Goal: Transaction & Acquisition: Purchase product/service

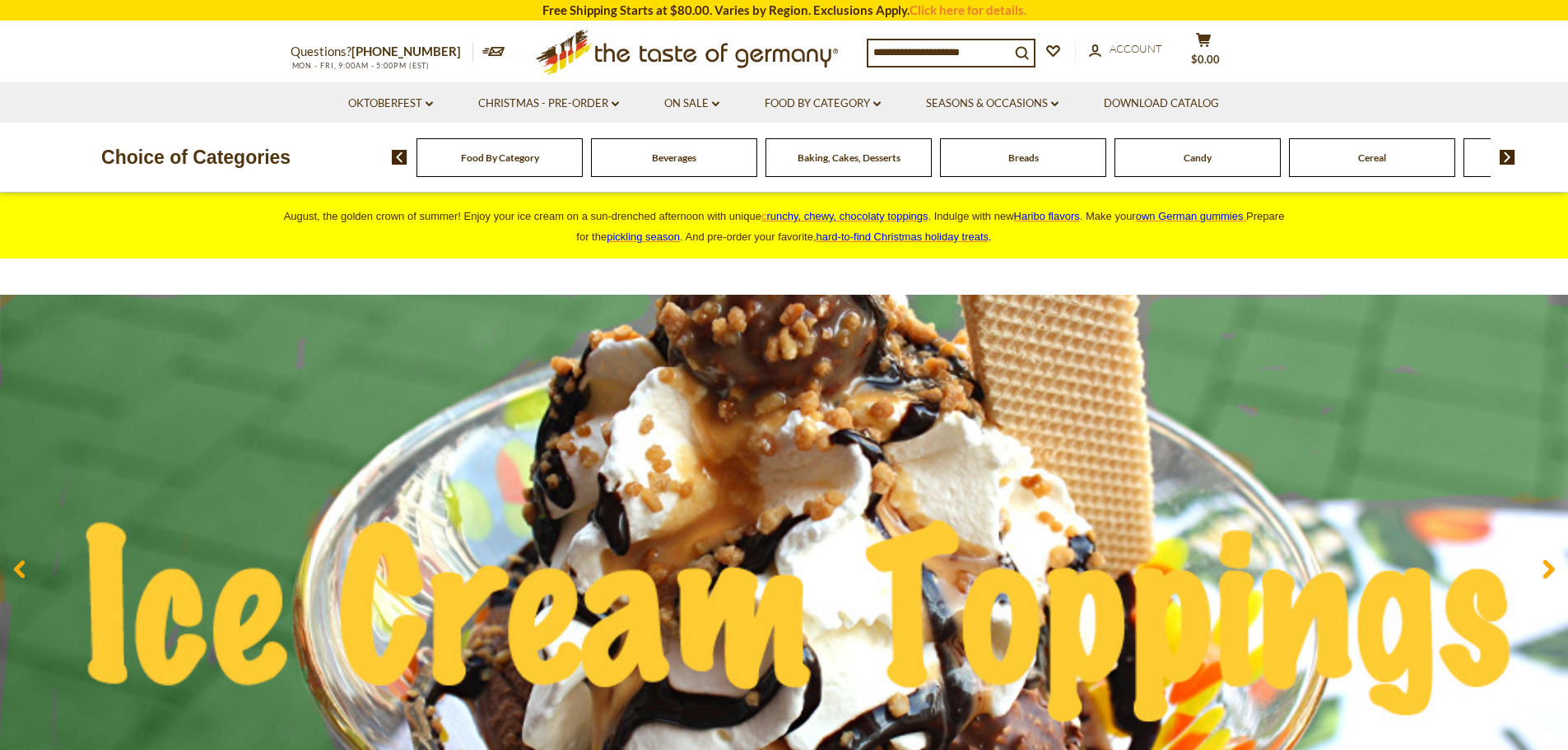
click at [1510, 154] on img at bounding box center [1507, 157] width 16 height 15
click at [1512, 154] on img at bounding box center [1507, 157] width 16 height 15
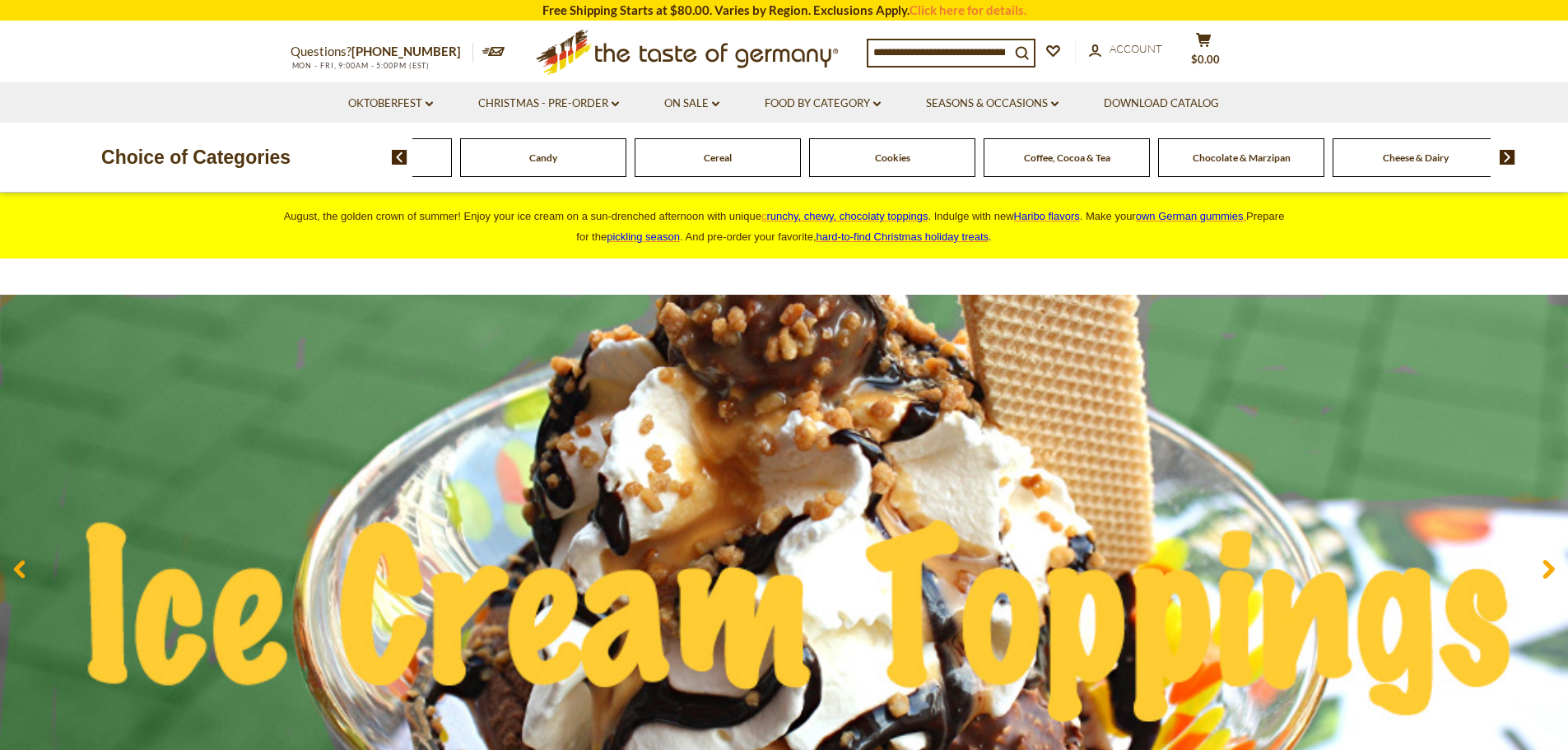
click at [1512, 154] on img at bounding box center [1507, 157] width 16 height 15
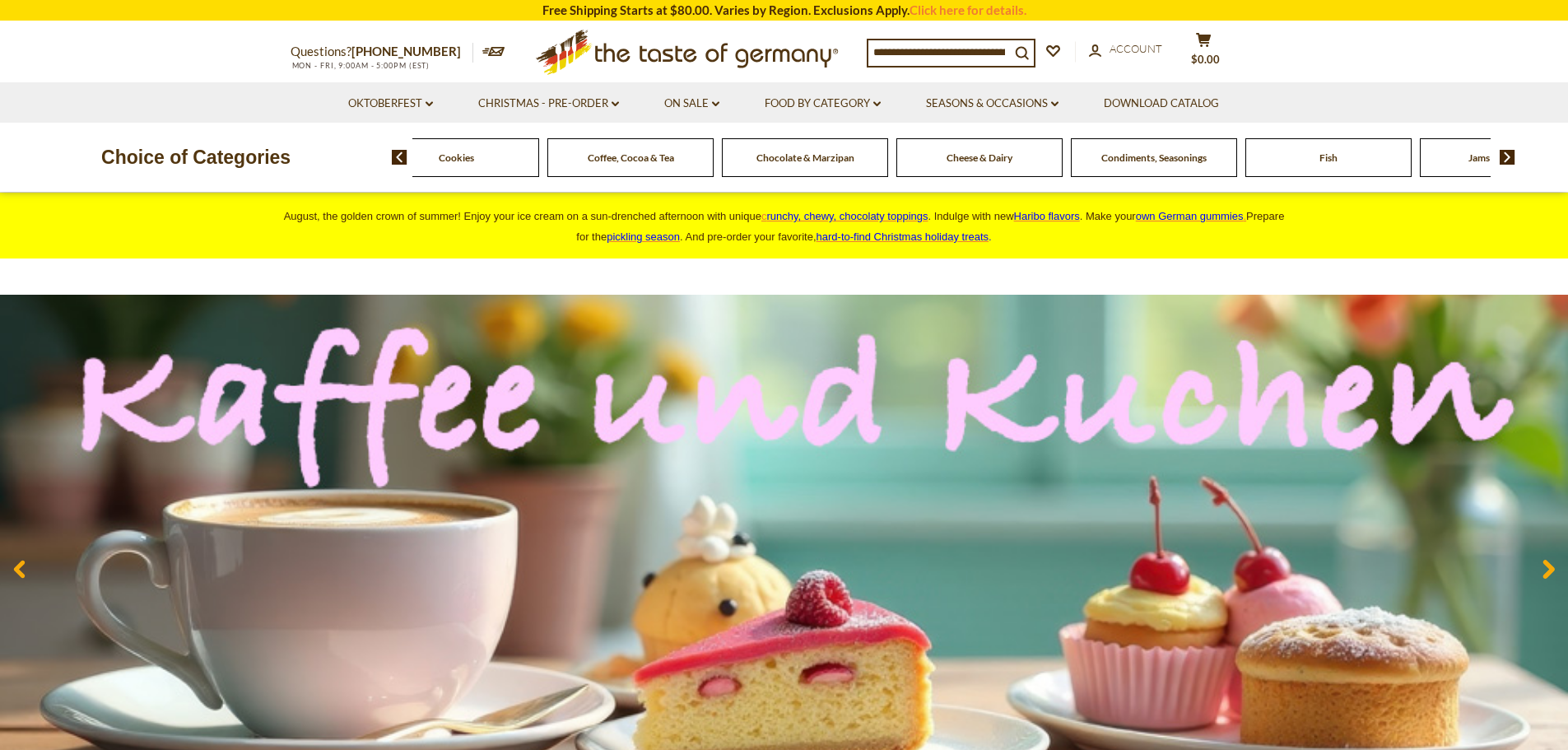
click at [1506, 160] on img at bounding box center [1507, 157] width 16 height 15
click at [1506, 158] on img at bounding box center [1507, 157] width 16 height 15
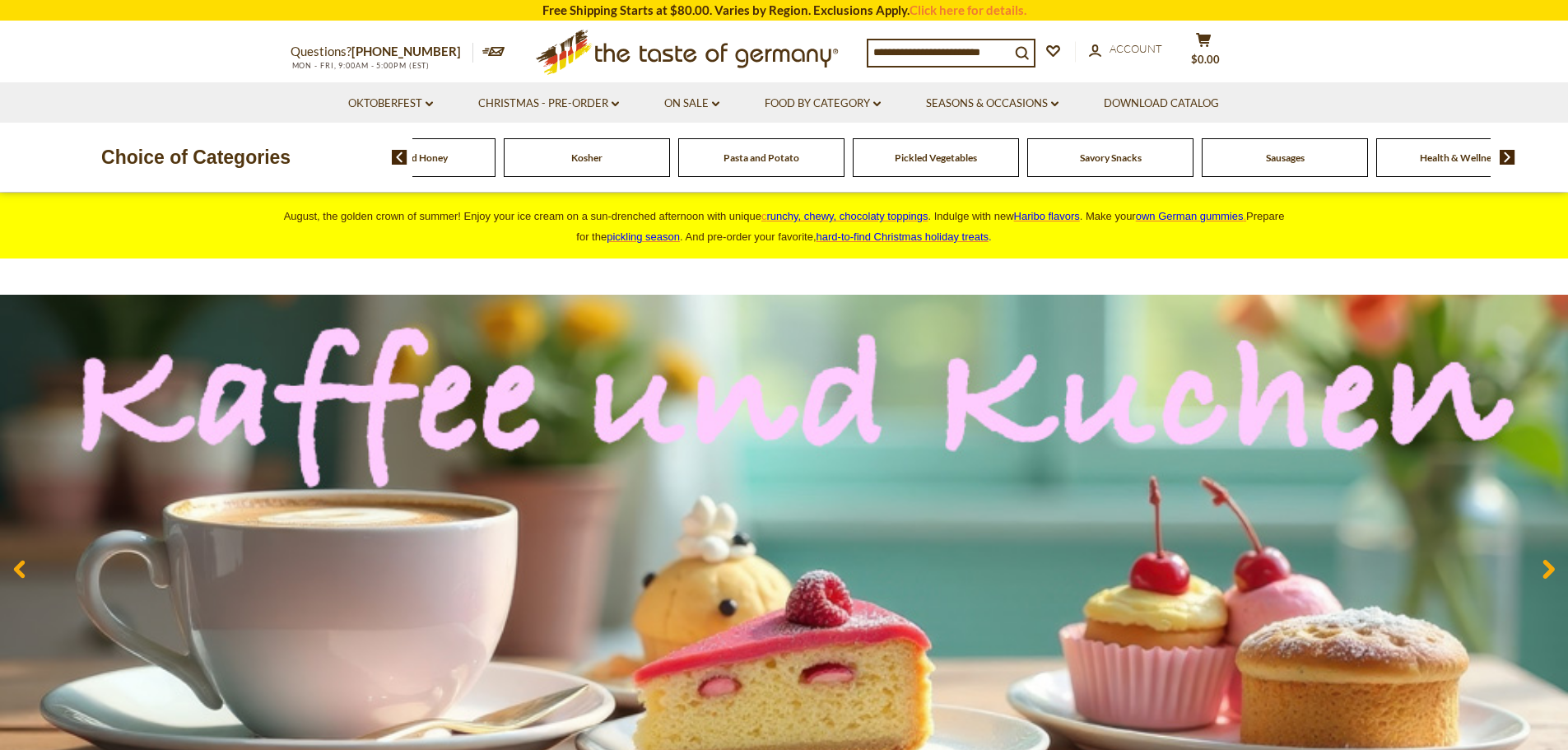
click at [1506, 158] on img at bounding box center [1507, 157] width 16 height 15
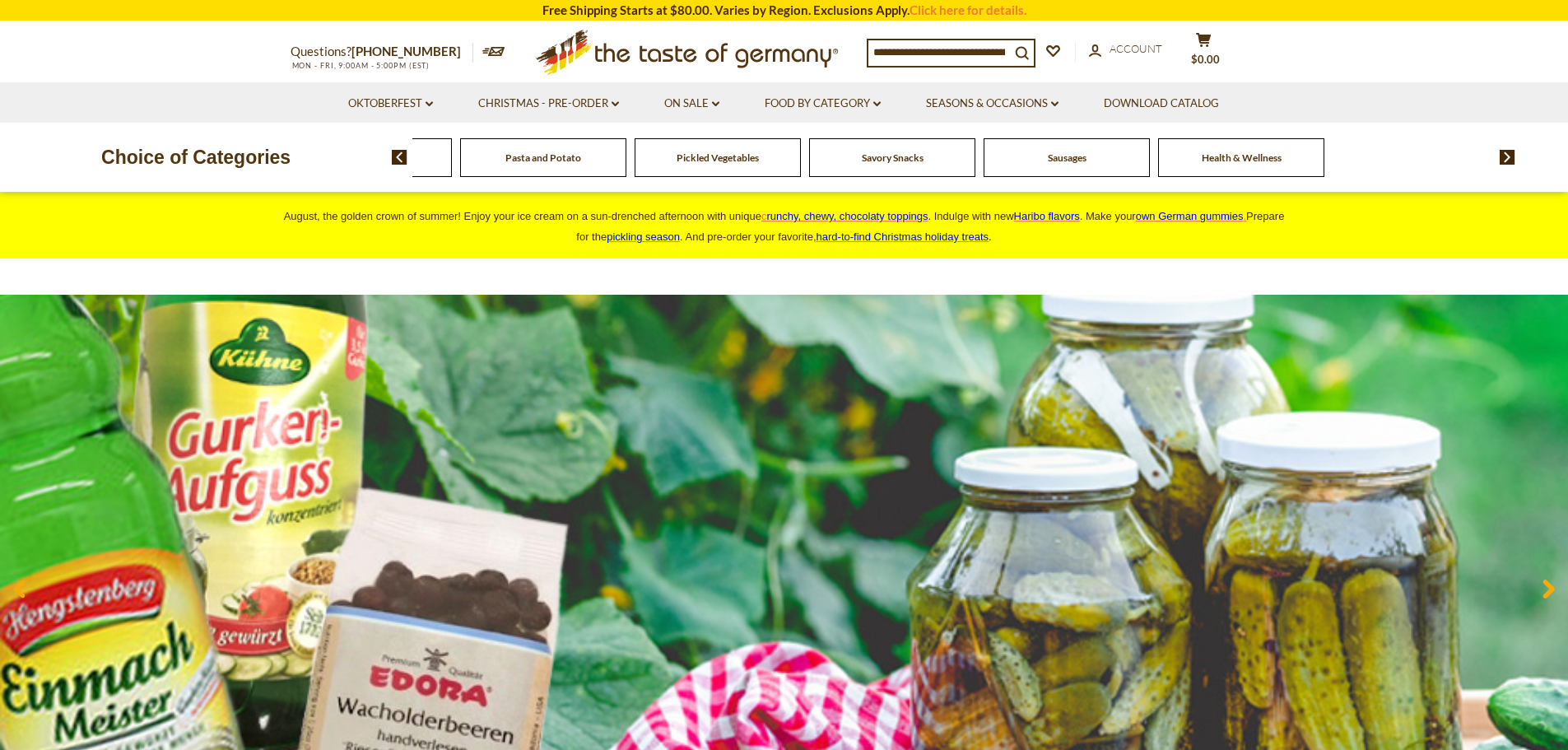
click at [1060, 159] on span "Sausages" at bounding box center [1067, 158] width 39 height 12
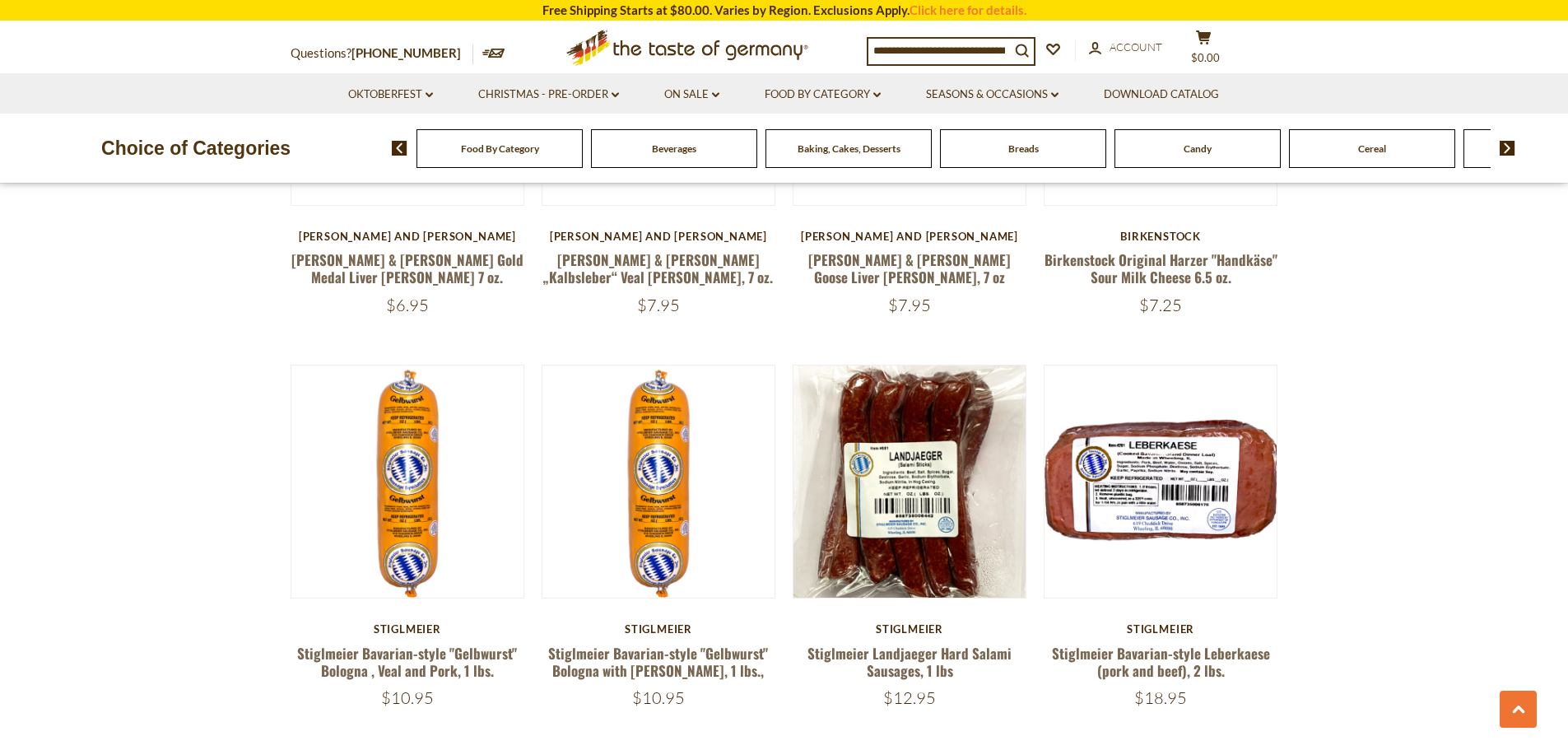
scroll to position [3706, 0]
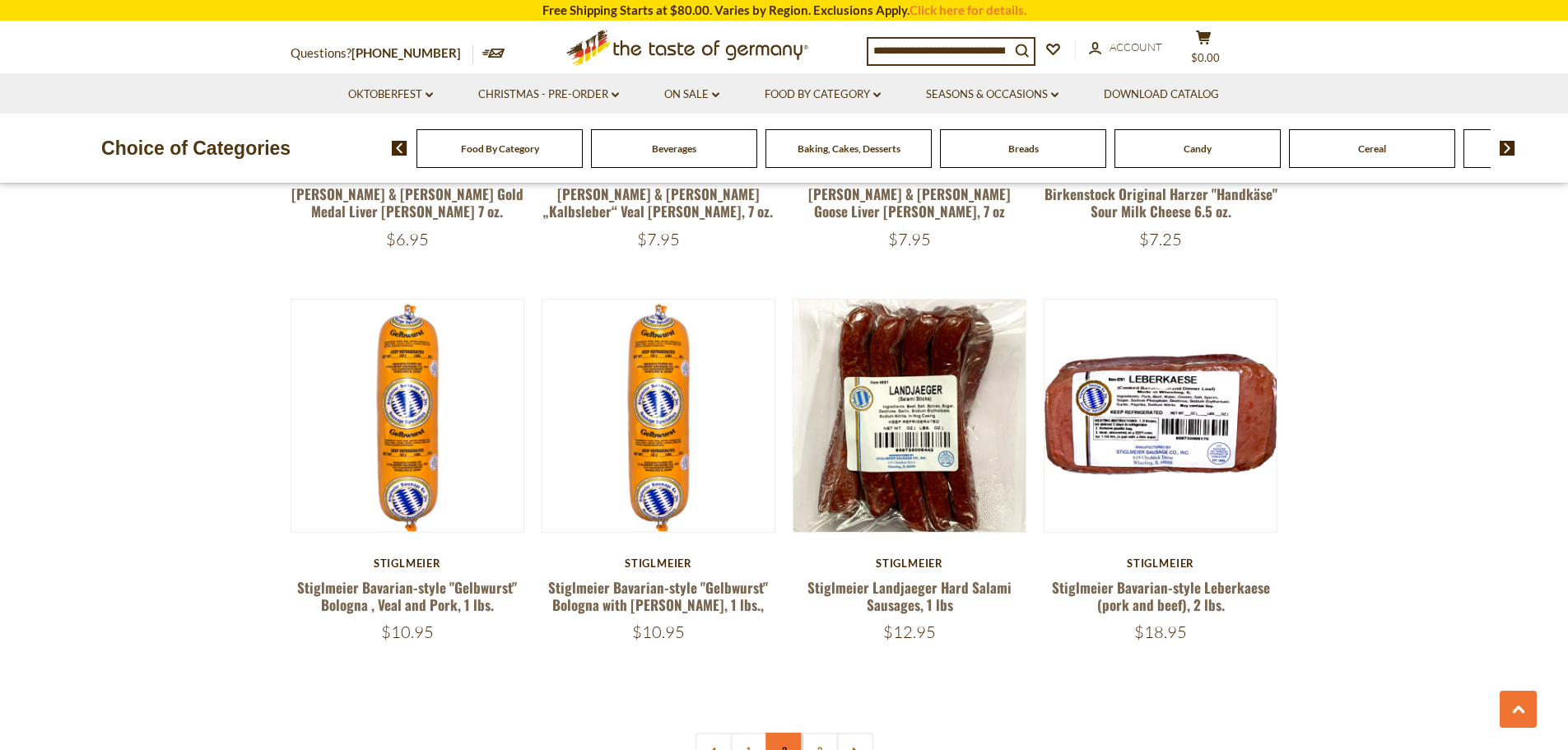
click at [792, 733] on link "2" at bounding box center [784, 751] width 37 height 37
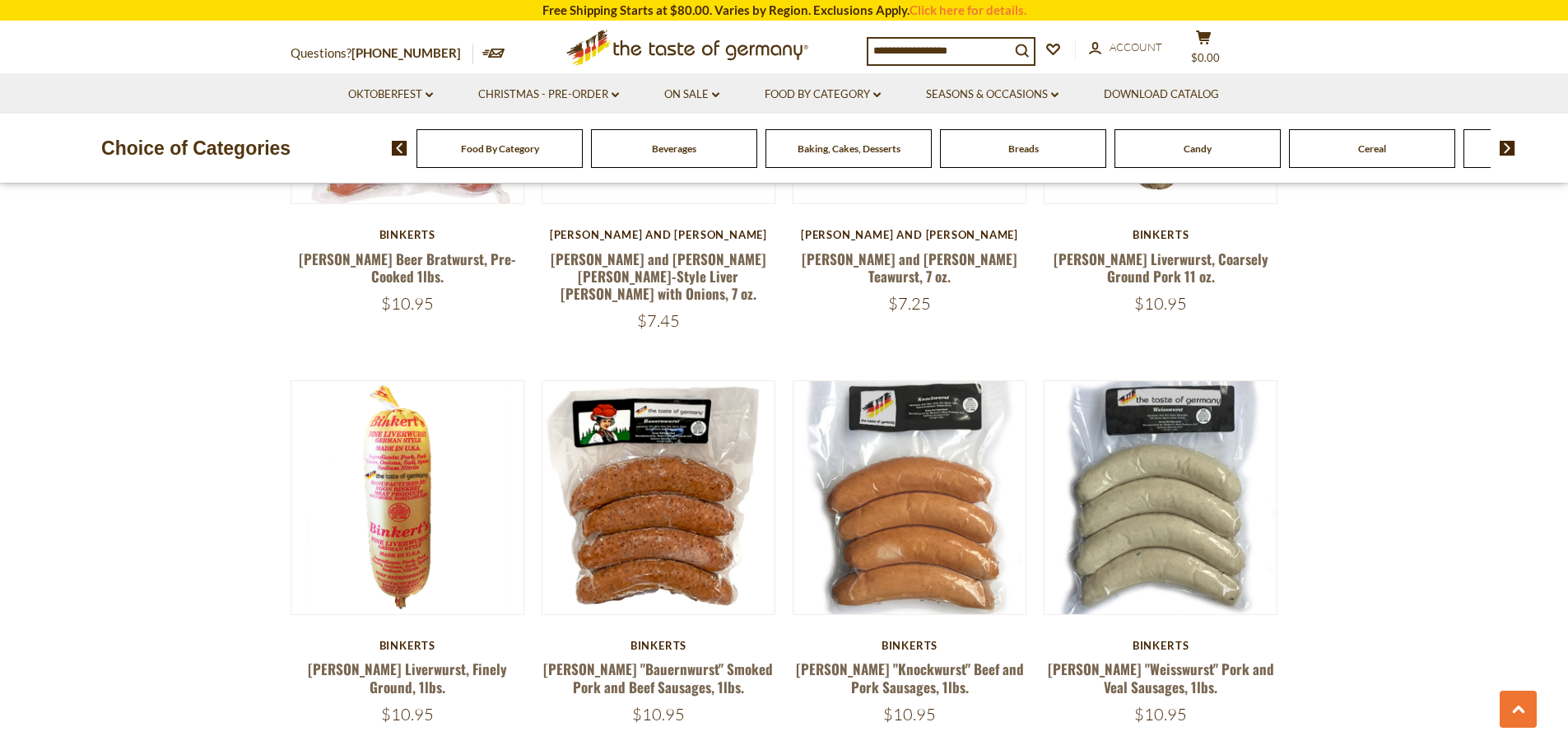
scroll to position [1681, 0]
